Goal: Transaction & Acquisition: Download file/media

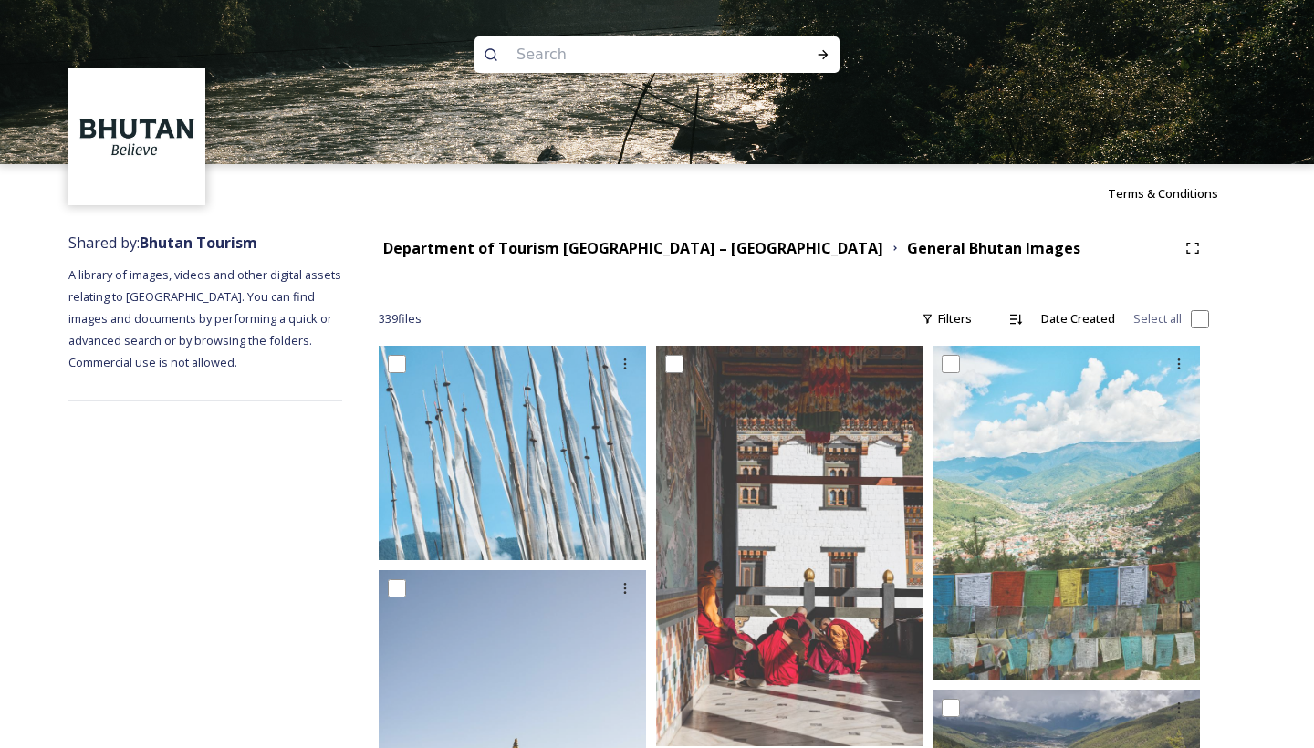
click at [617, 42] on input at bounding box center [632, 55] width 250 height 40
type input "wedding"
type input "'"
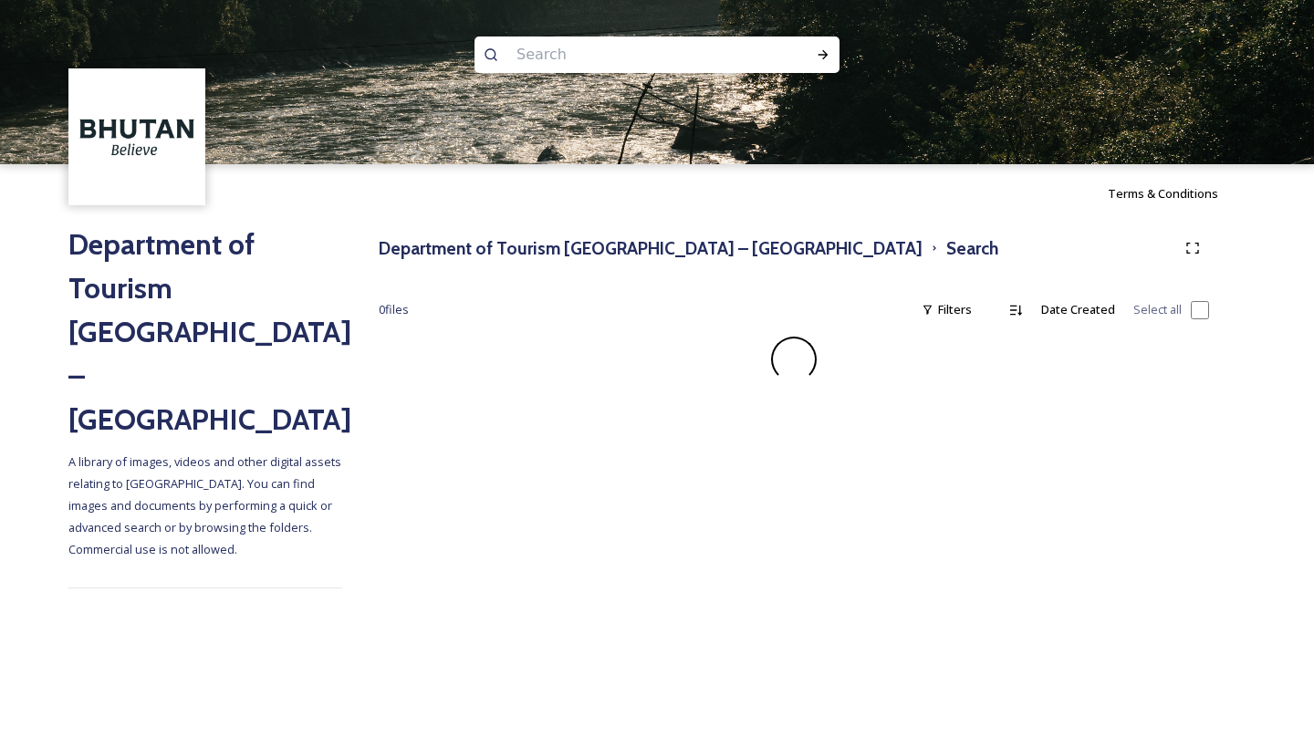
click at [613, 64] on input at bounding box center [632, 55] width 250 height 40
type input "wedding"
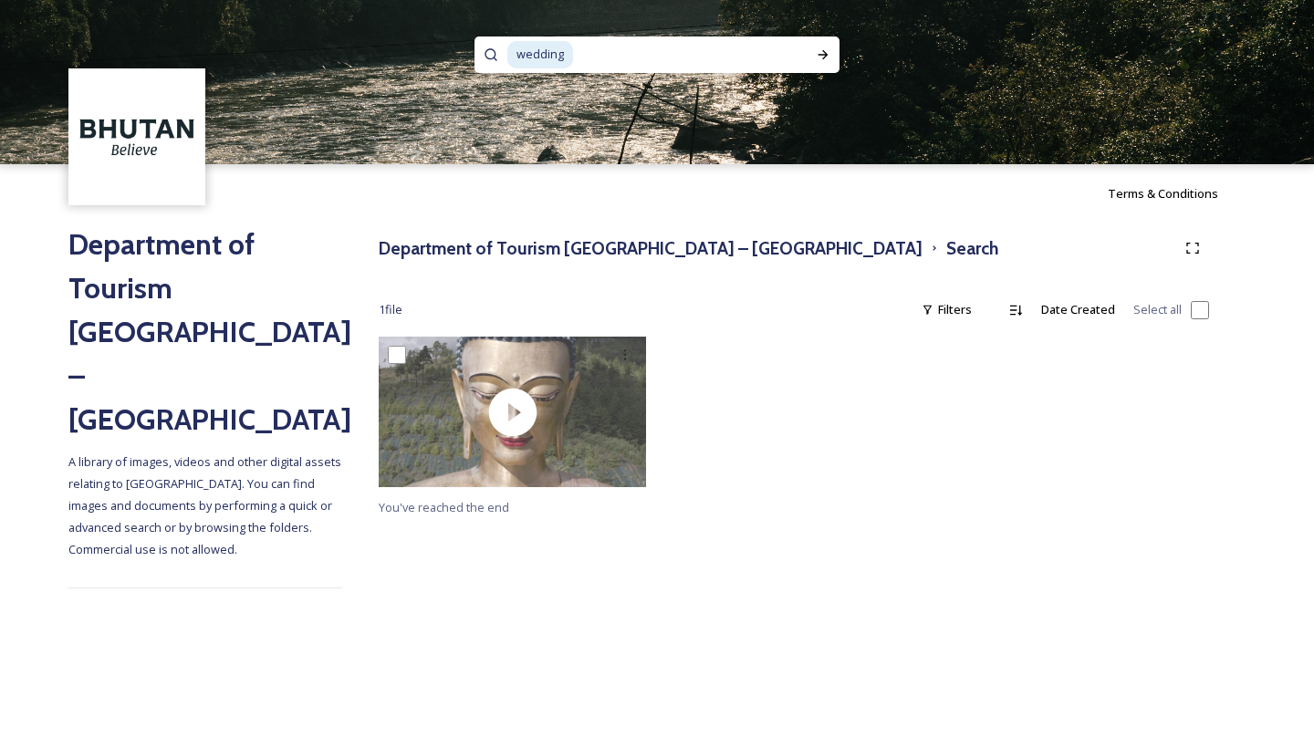
click at [559, 50] on span "wedding" at bounding box center [540, 54] width 66 height 26
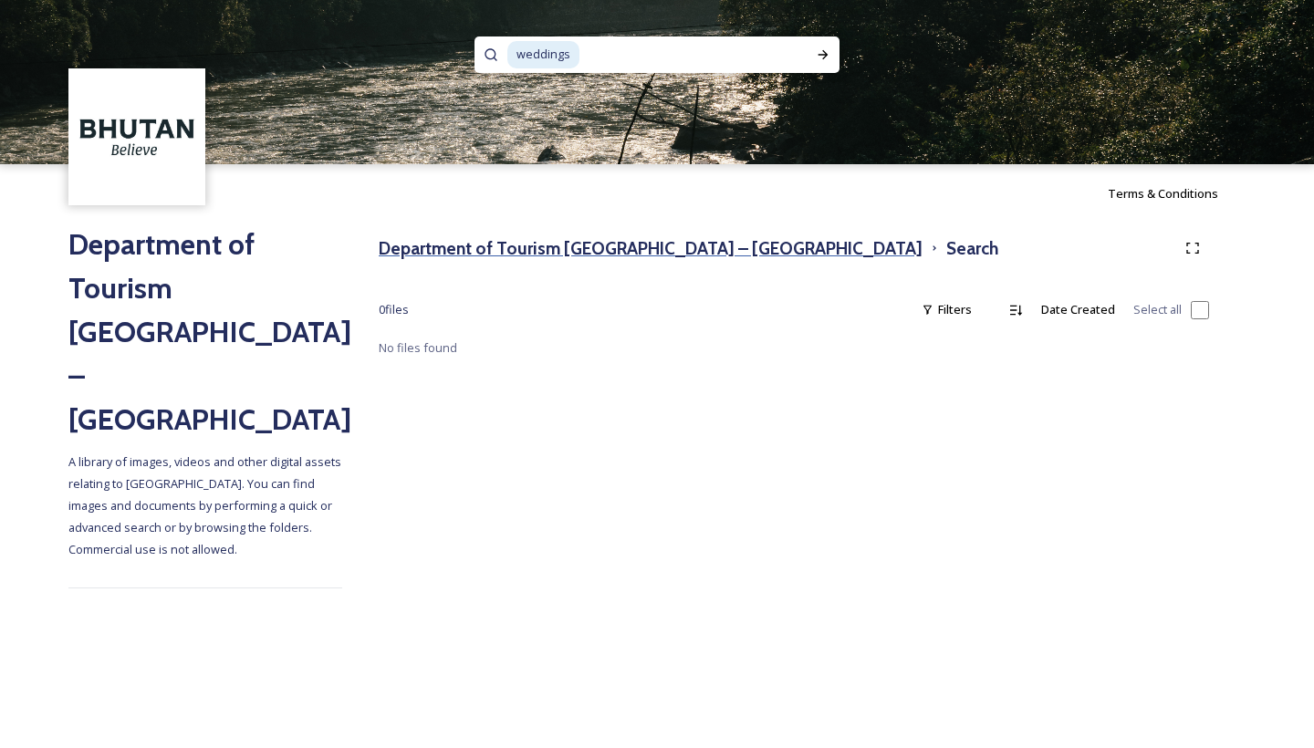
click at [536, 248] on h3 "Department of Tourism [GEOGRAPHIC_DATA] – [GEOGRAPHIC_DATA]" at bounding box center [651, 248] width 544 height 26
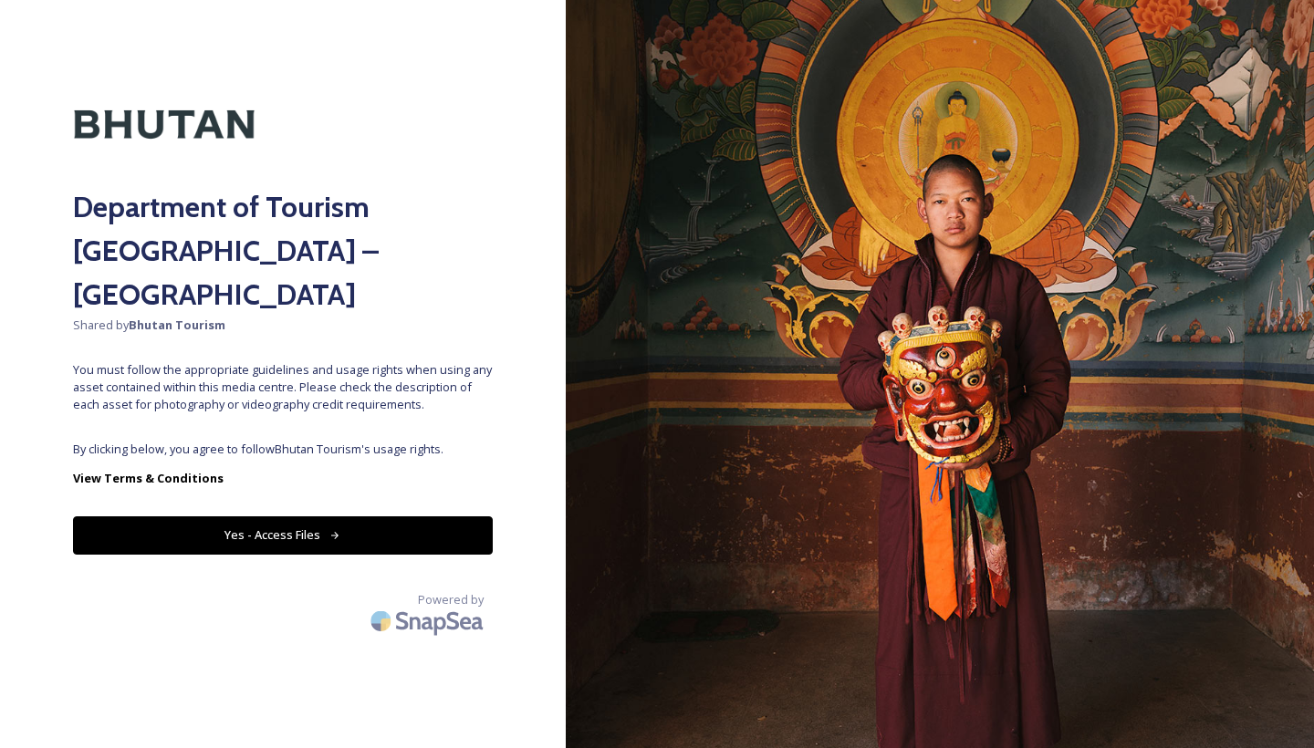
click at [248, 381] on div "Department of Tourism [GEOGRAPHIC_DATA] – Brand Centre Shared by Bhutan Tourism…" at bounding box center [283, 374] width 566 height 602
click at [276, 516] on button "Yes - Access Files" at bounding box center [283, 534] width 420 height 37
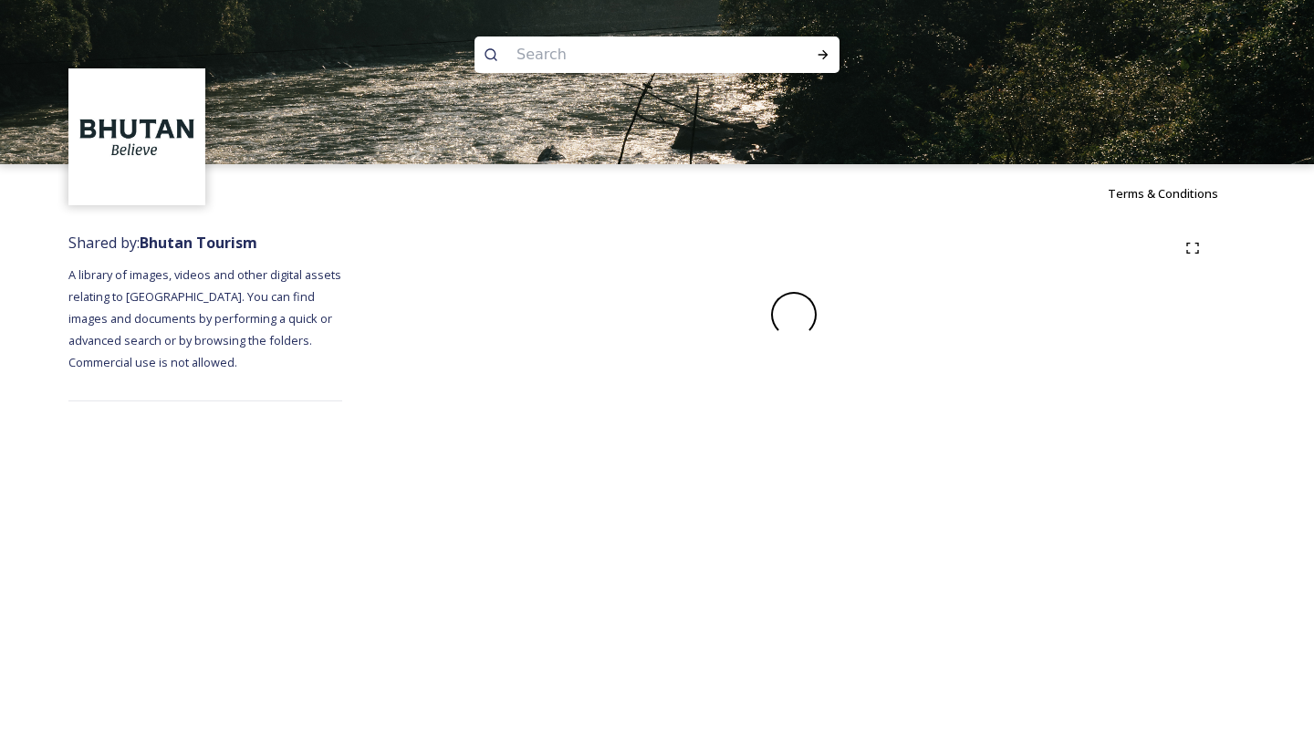
click at [292, 411] on div "Shared by: Bhutan Tourism A library of images, videos and other digital assets …" at bounding box center [205, 317] width 274 height 188
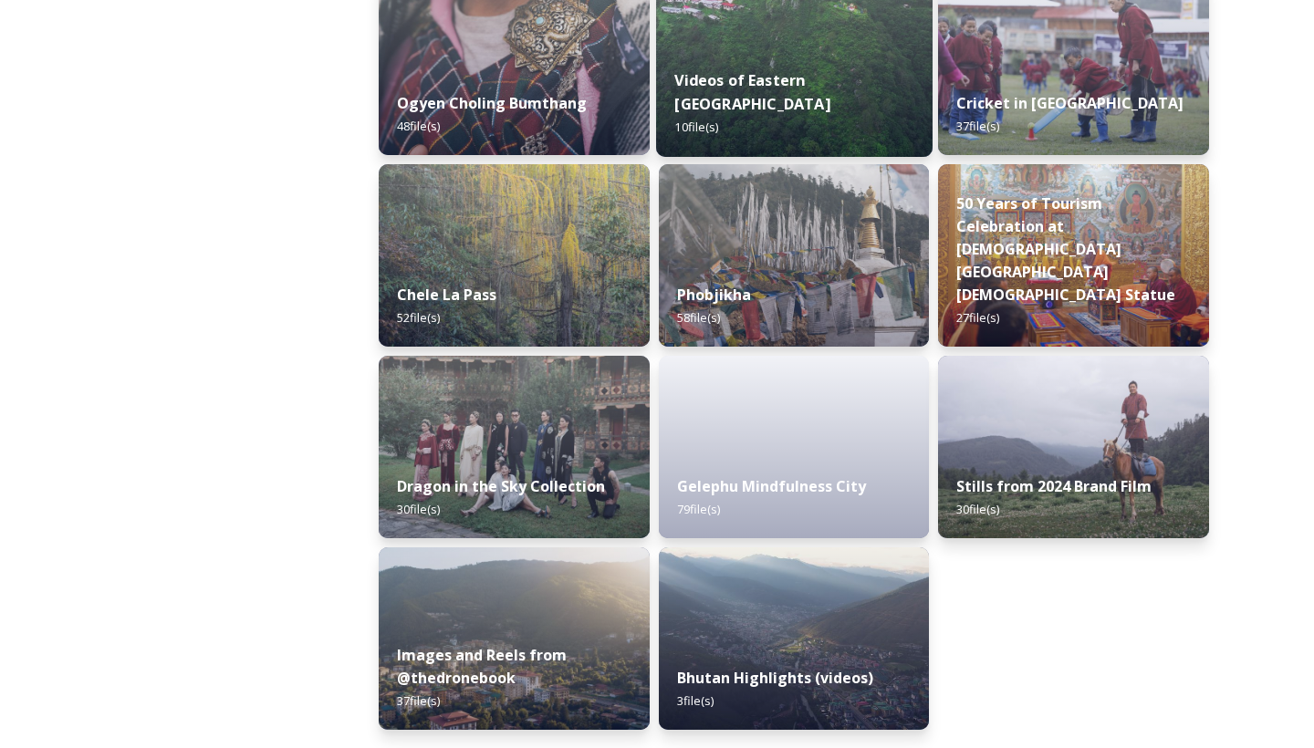
scroll to position [3002, 0]
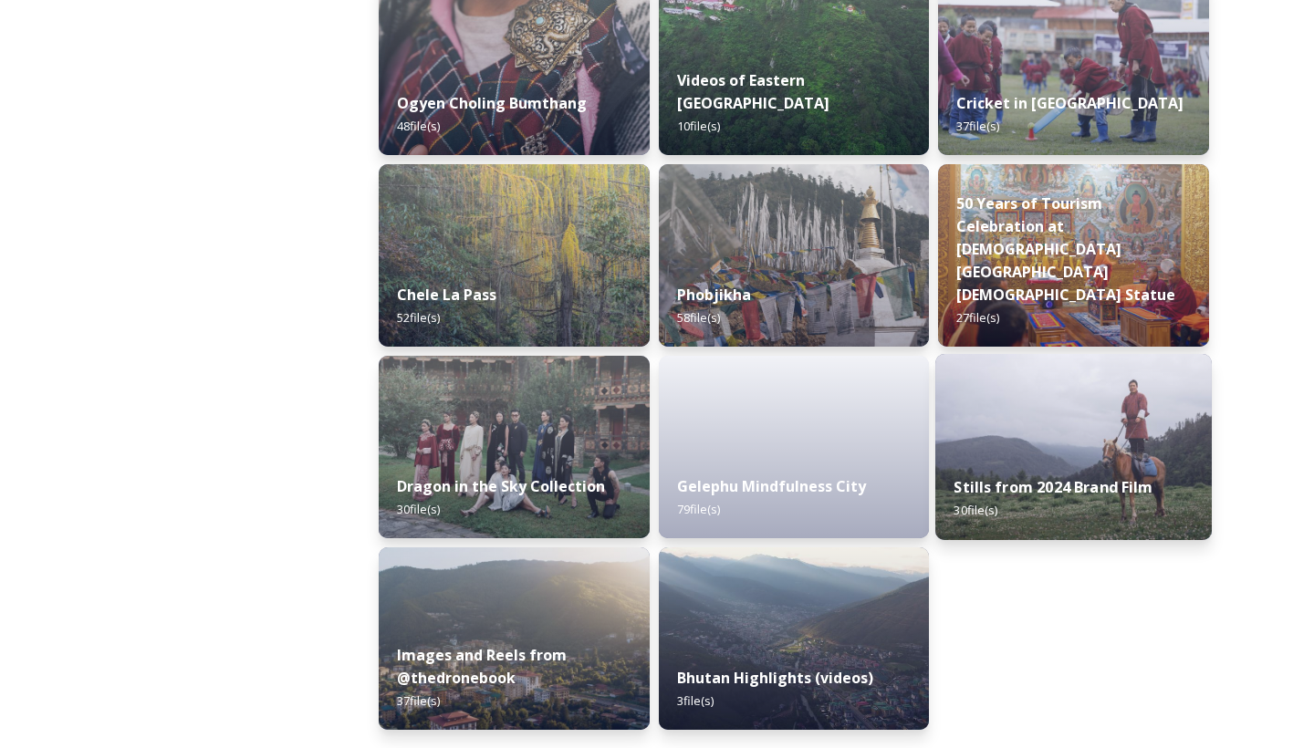
click at [1070, 423] on img at bounding box center [1073, 447] width 276 height 186
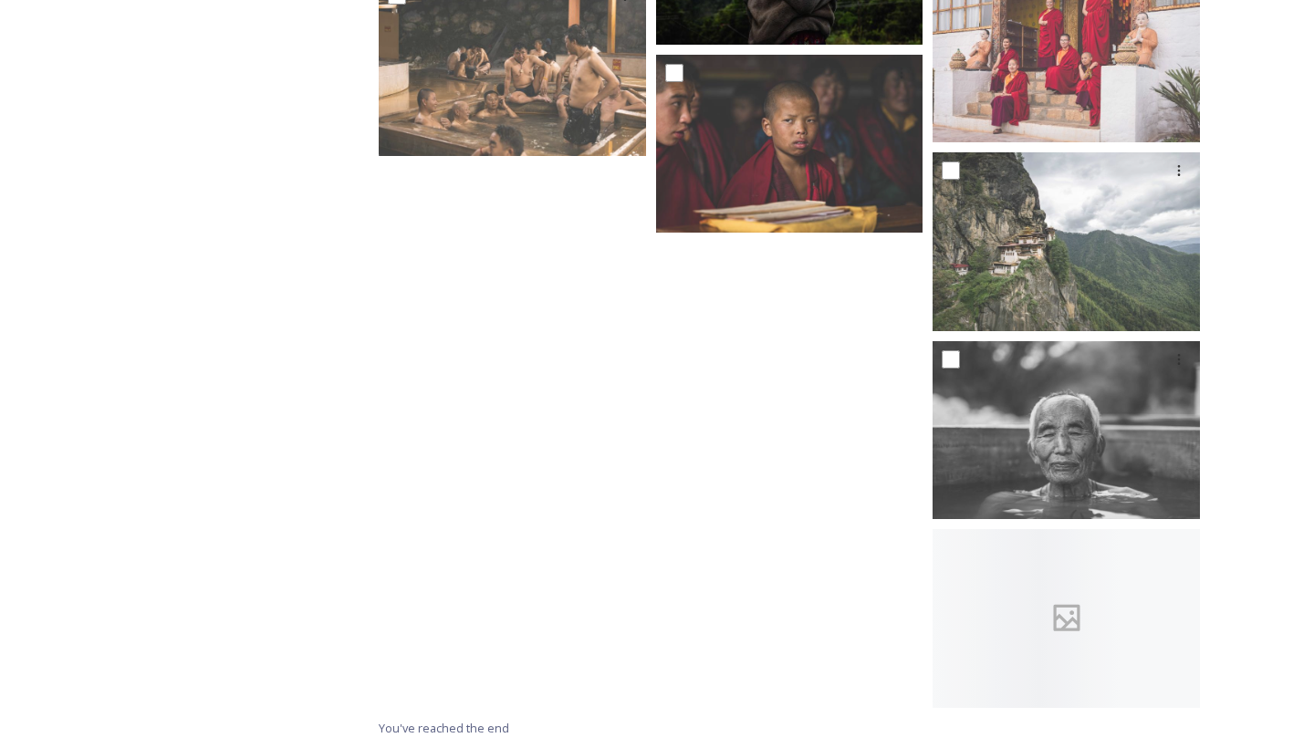
scroll to position [1986, 0]
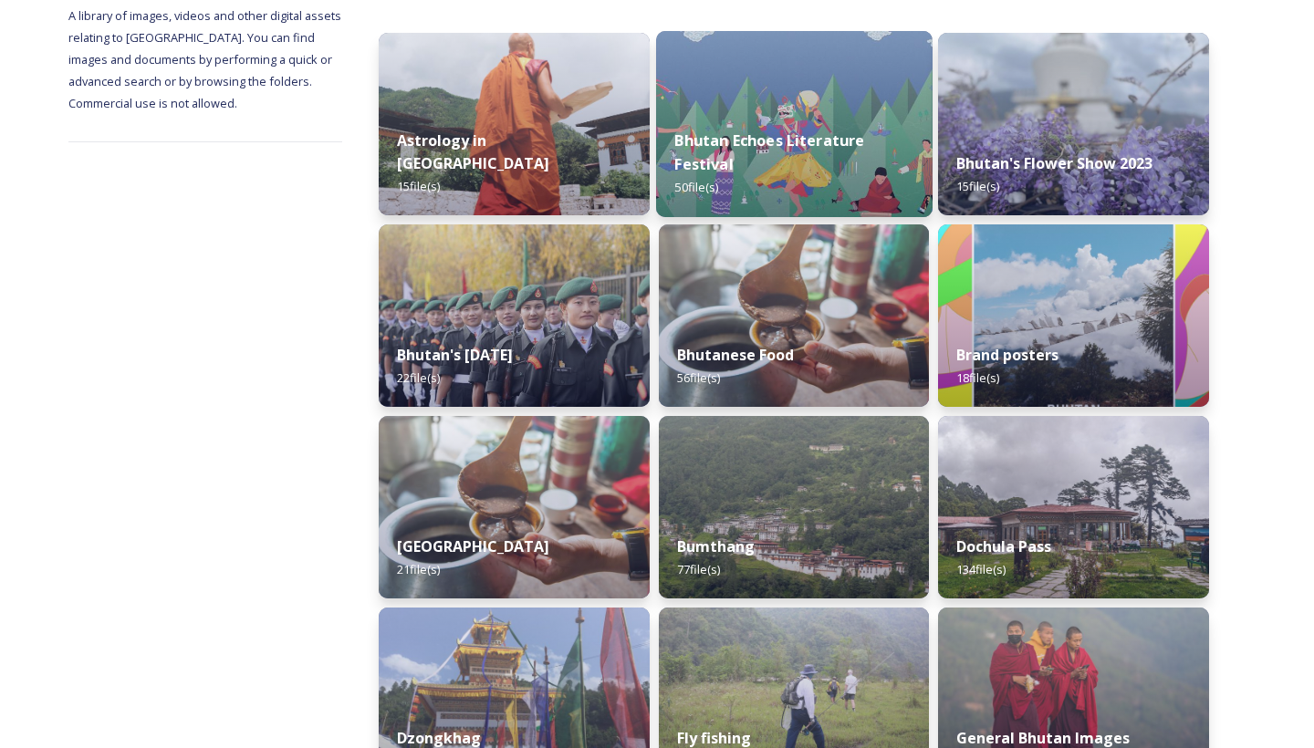
scroll to position [515, 0]
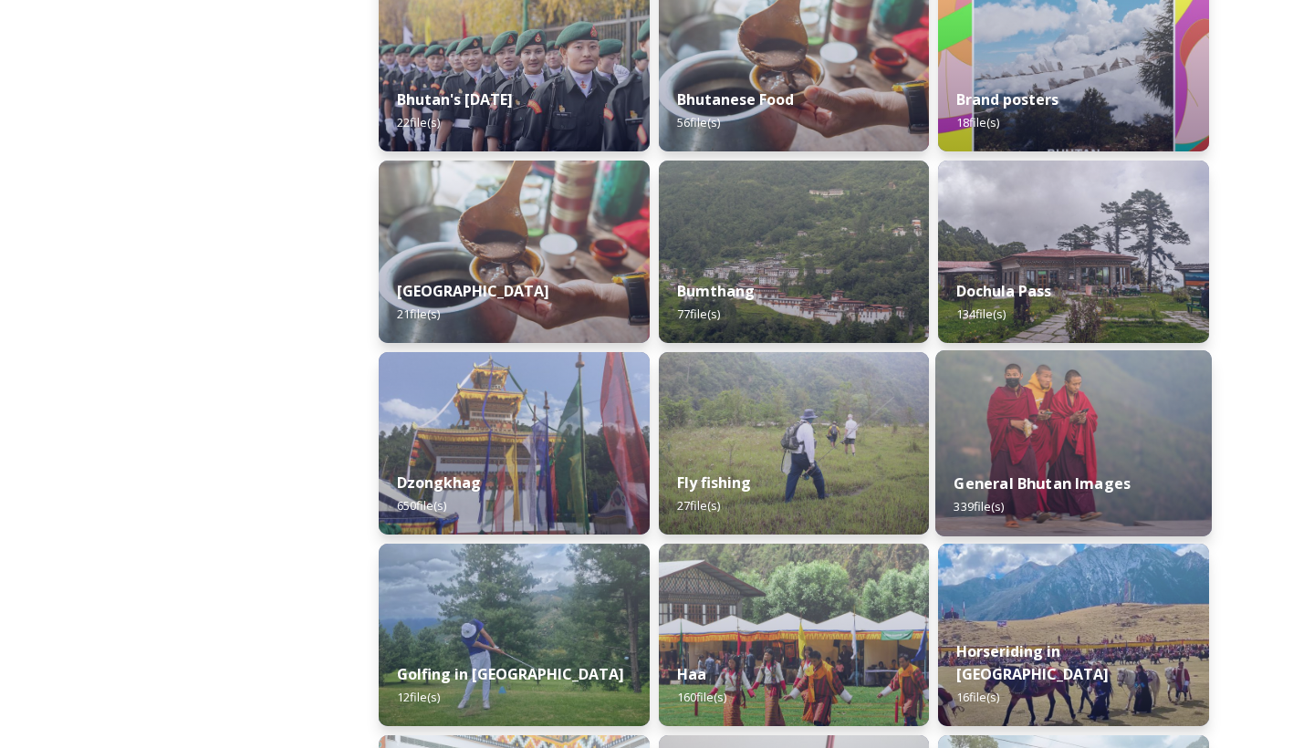
click at [1110, 428] on img at bounding box center [1073, 443] width 276 height 186
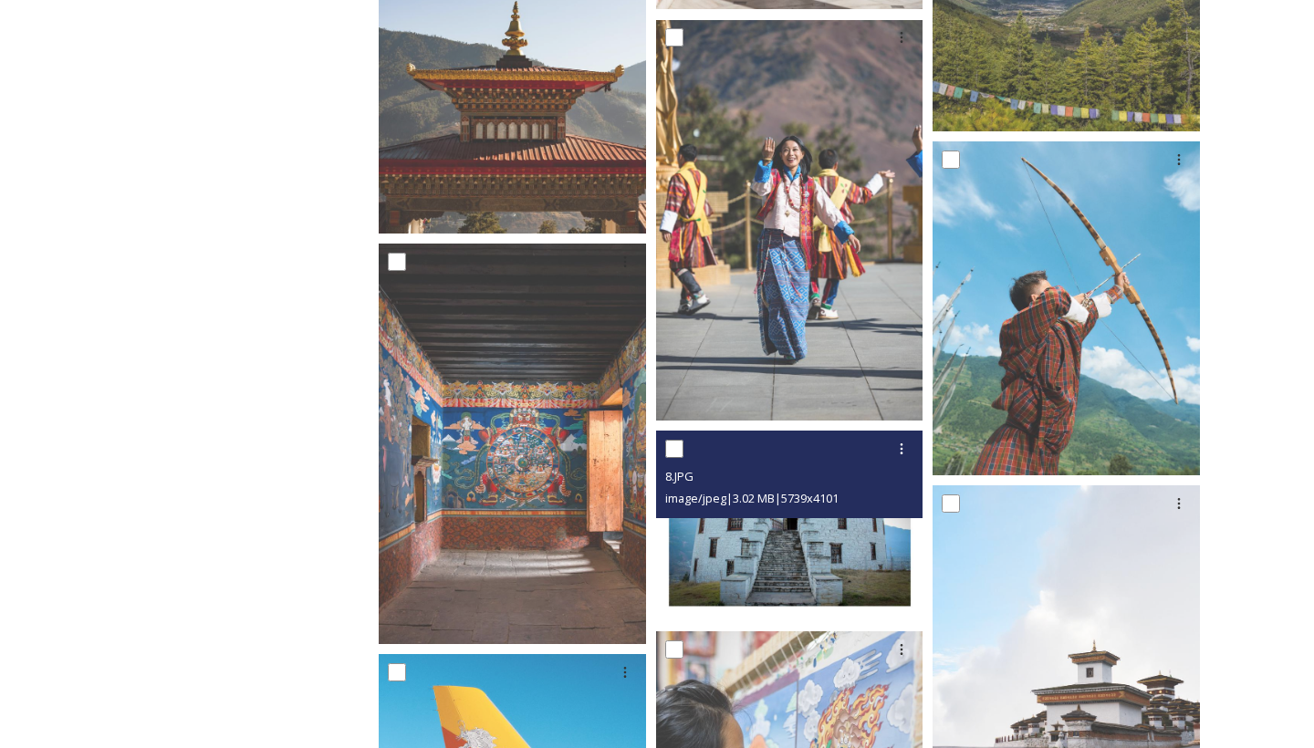
scroll to position [736, 0]
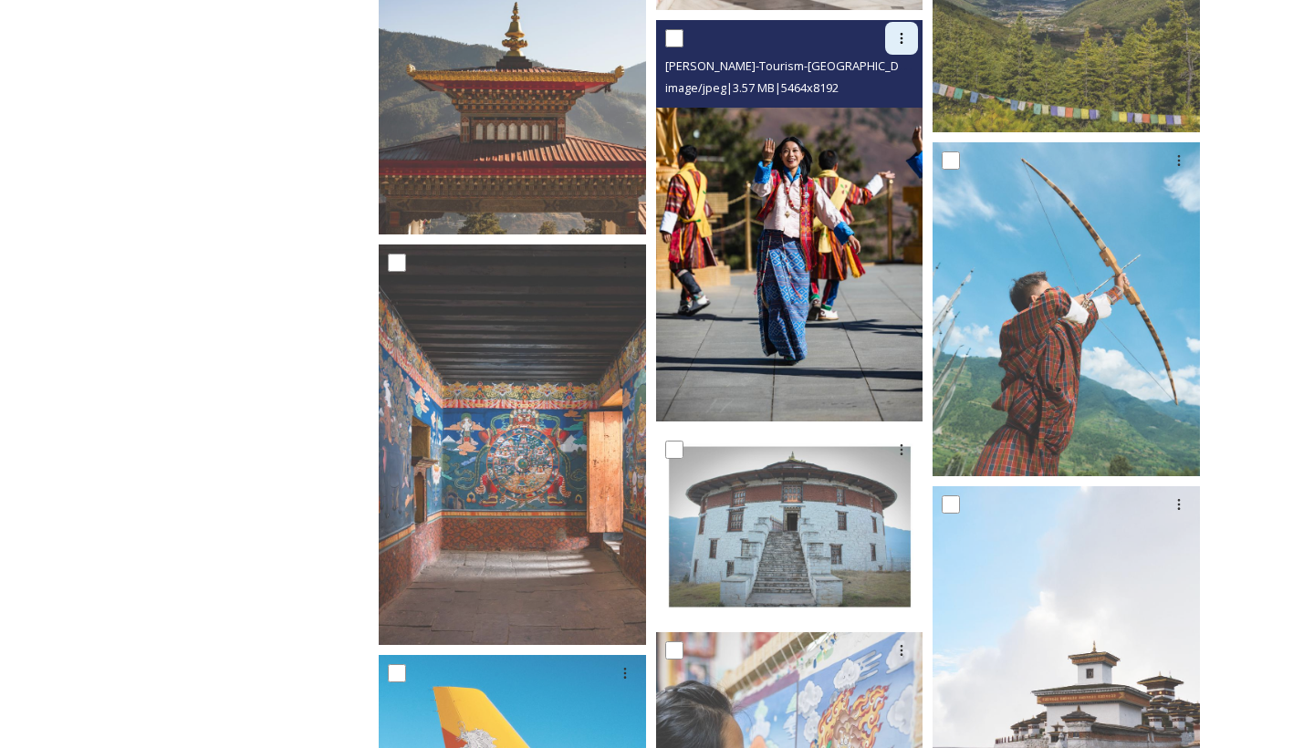
click at [893, 46] on div at bounding box center [901, 38] width 33 height 33
click at [856, 102] on div "Download" at bounding box center [880, 115] width 74 height 36
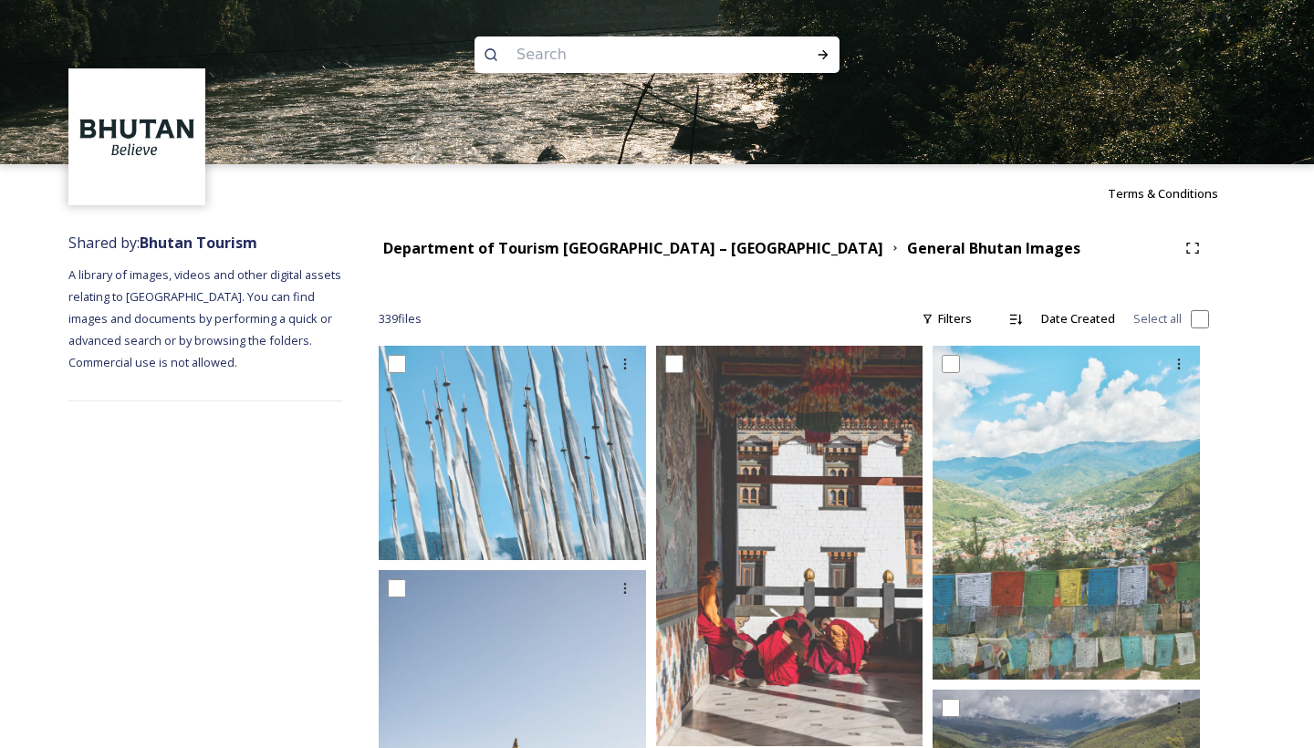
scroll to position [0, 0]
click at [599, 247] on strong "Department of Tourism [GEOGRAPHIC_DATA] – [GEOGRAPHIC_DATA]" at bounding box center [633, 248] width 500 height 20
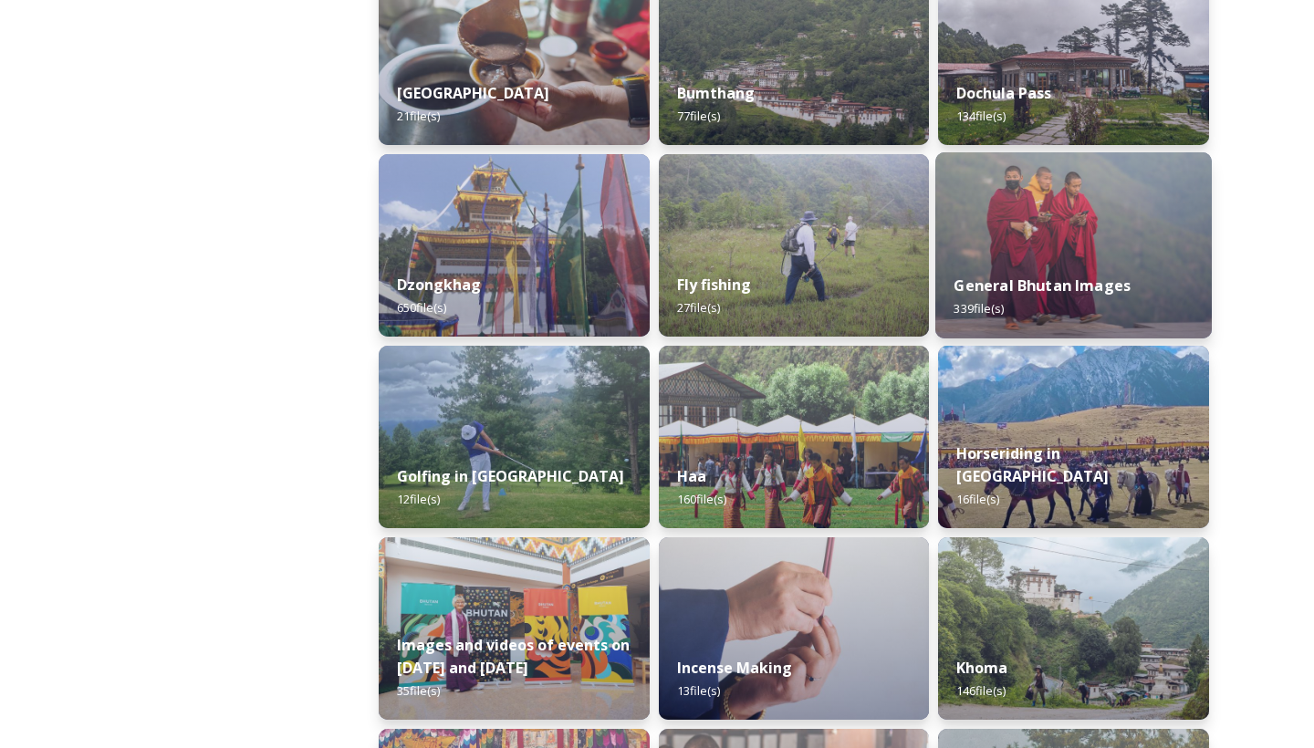
scroll to position [713, 0]
click at [1041, 296] on strong "General Bhutan Images" at bounding box center [1042, 286] width 177 height 20
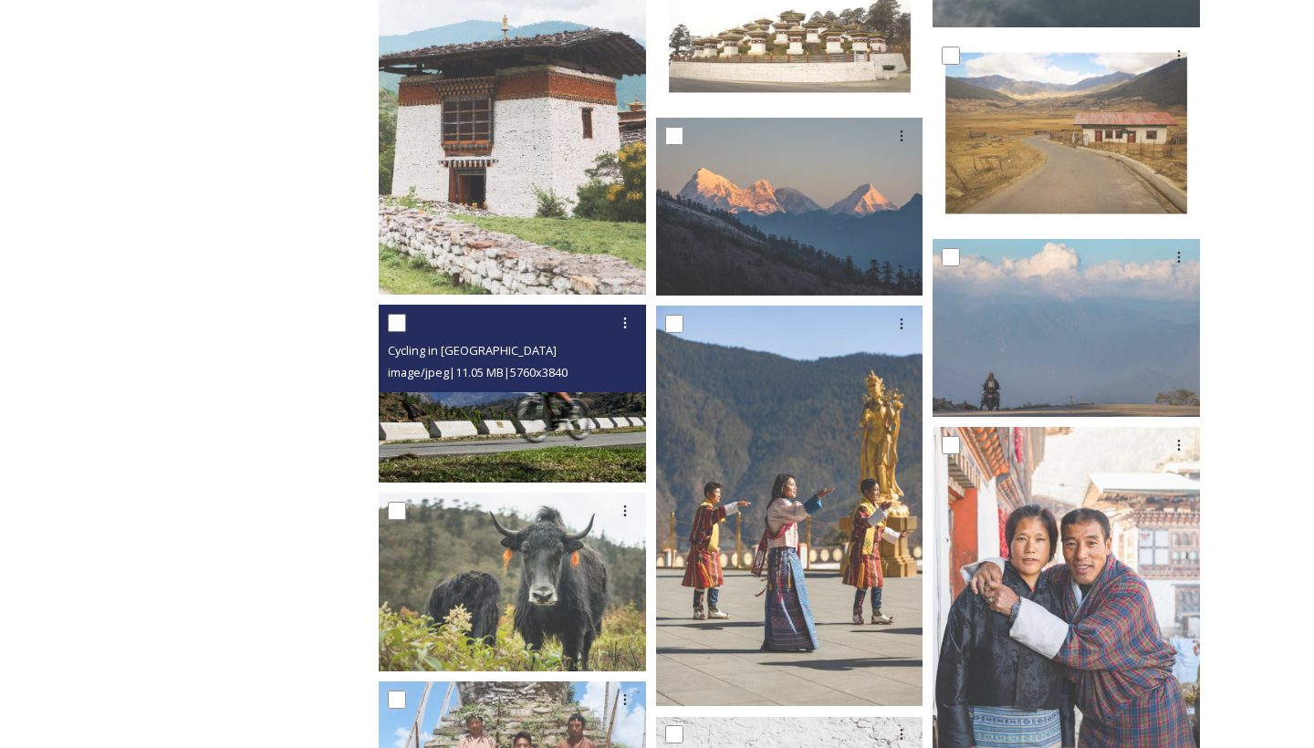
scroll to position [4094, 0]
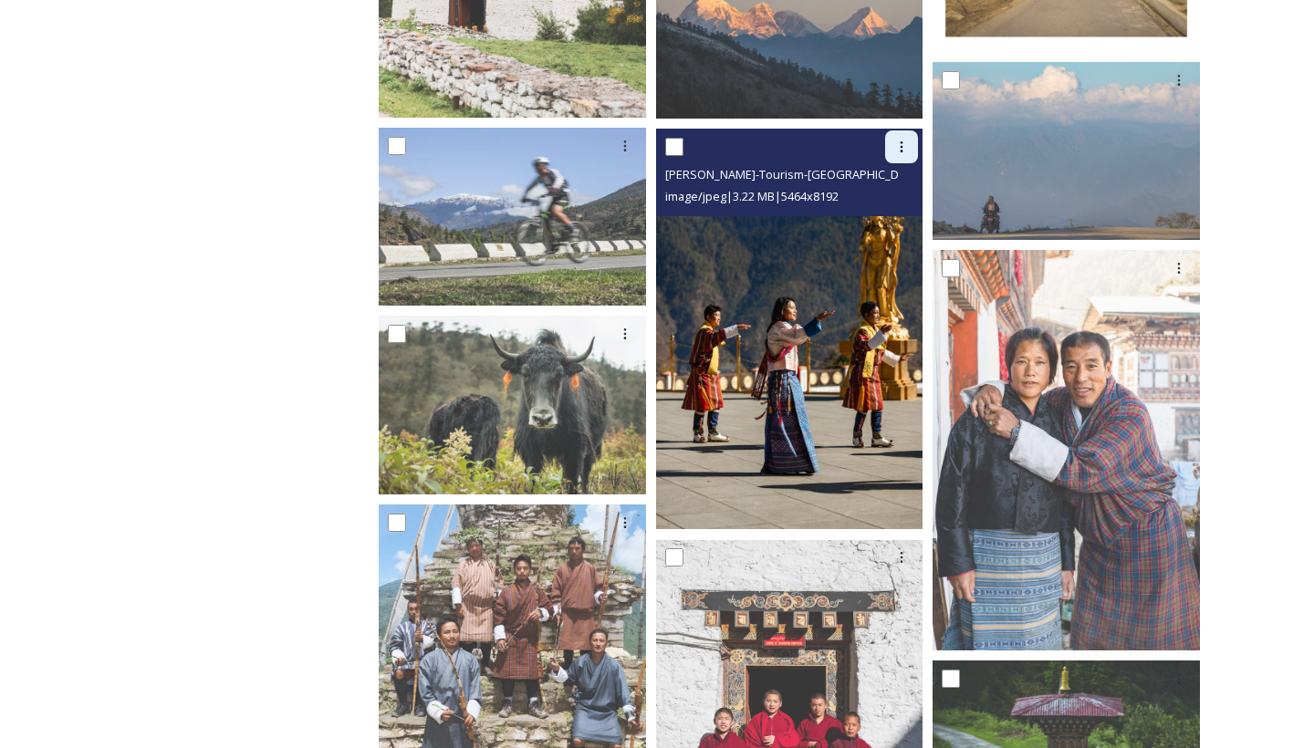
click at [901, 146] on icon at bounding box center [901, 147] width 15 height 15
click at [879, 220] on span "Download" at bounding box center [880, 222] width 56 height 17
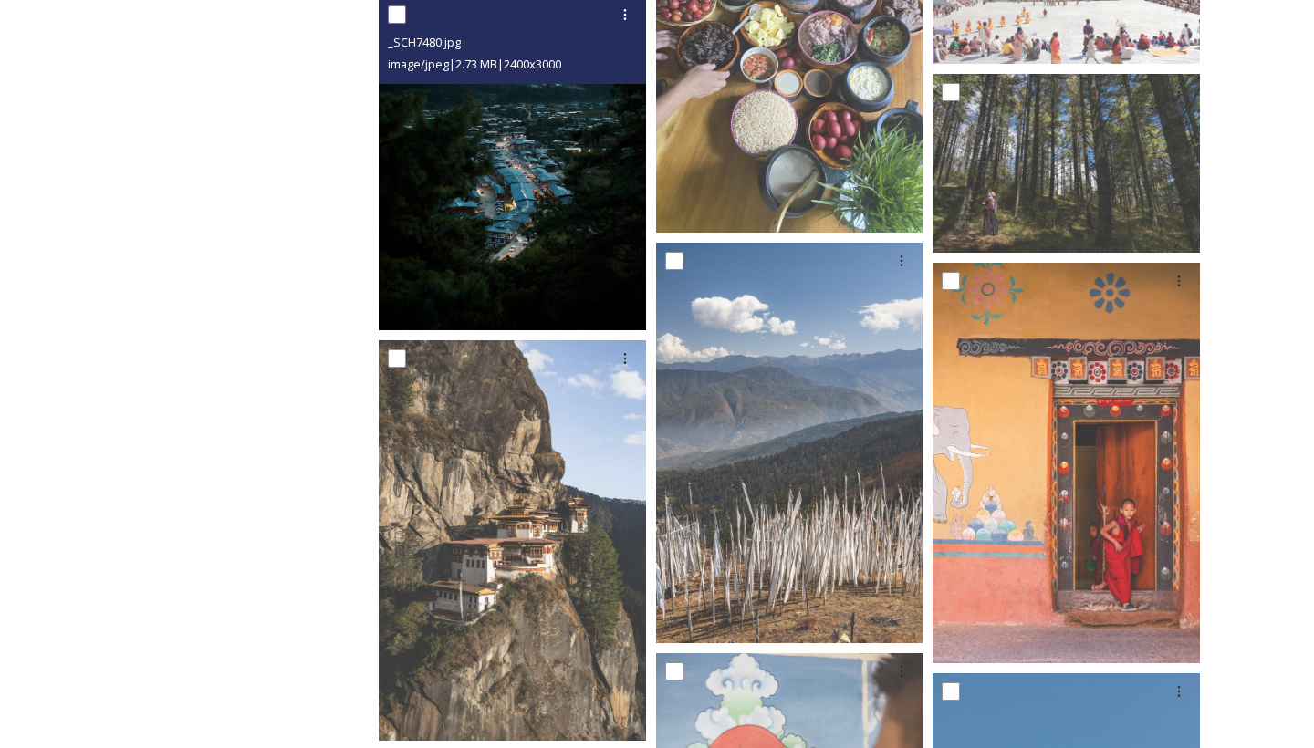
scroll to position [5710, 0]
